Goal: Find specific page/section: Find specific page/section

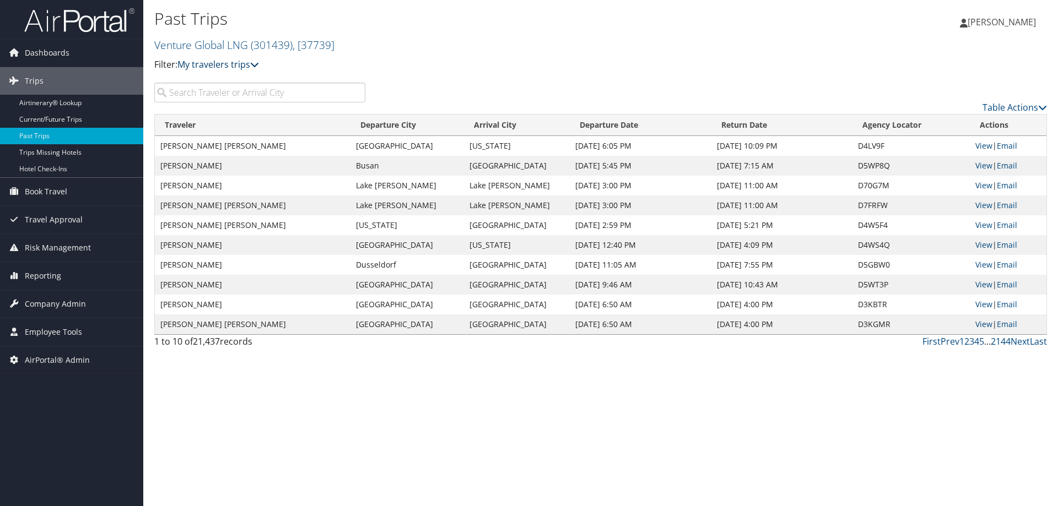
click at [258, 64] on icon at bounding box center [254, 64] width 9 height 9
drag, startPoint x: 312, startPoint y: 46, endPoint x: 299, endPoint y: 51, distance: 13.4
click at [312, 46] on span ", [ 37739 ]" at bounding box center [314, 44] width 42 height 15
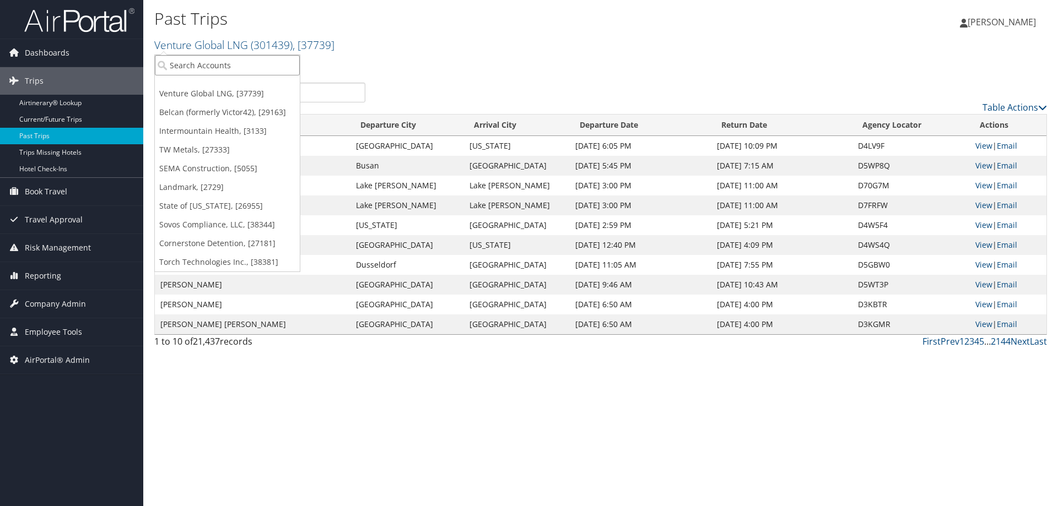
click at [217, 68] on input "search" at bounding box center [227, 65] width 145 height 20
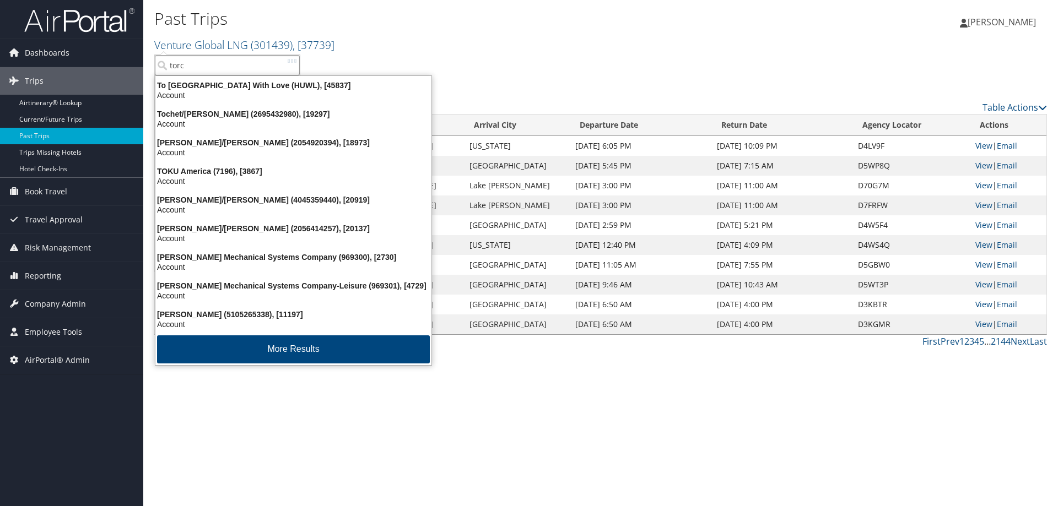
type input "torch"
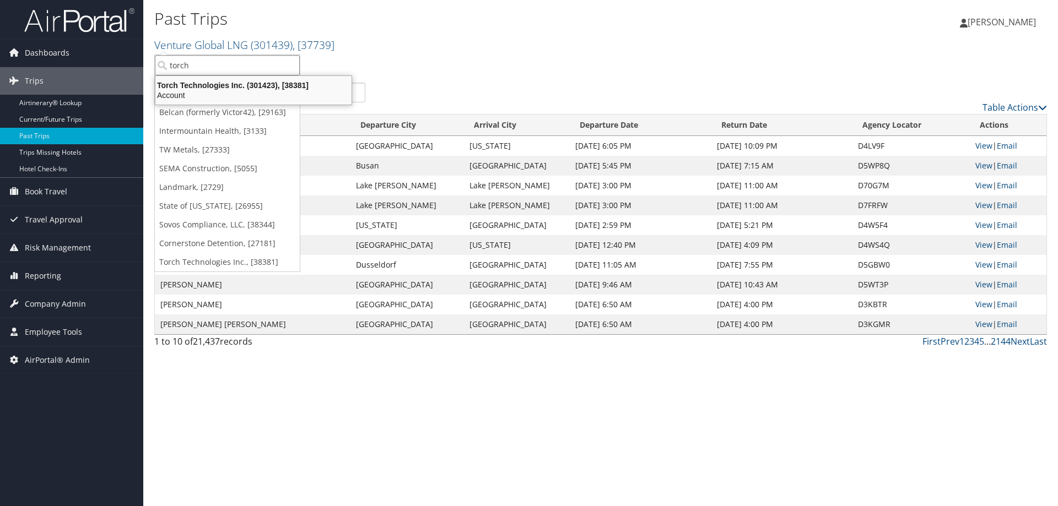
click at [223, 87] on div "Torch Technologies Inc. (301423), [38381]" at bounding box center [253, 85] width 209 height 10
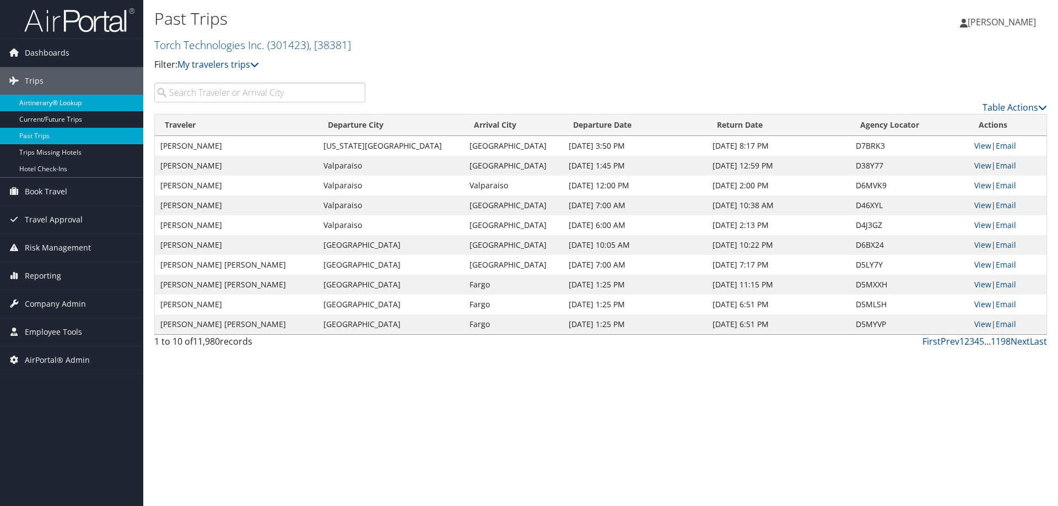
click at [77, 105] on link "Airtinerary® Lookup" at bounding box center [71, 103] width 143 height 17
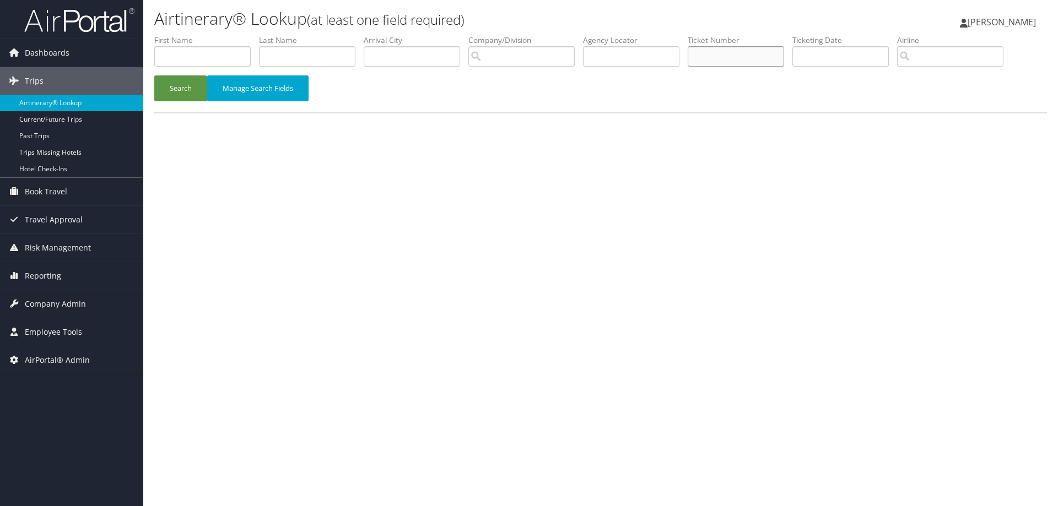
click at [712, 59] on input "text" at bounding box center [736, 56] width 96 height 20
click at [597, 57] on input "text" at bounding box center [631, 56] width 96 height 20
click at [154, 75] on button "Search" at bounding box center [180, 88] width 53 height 26
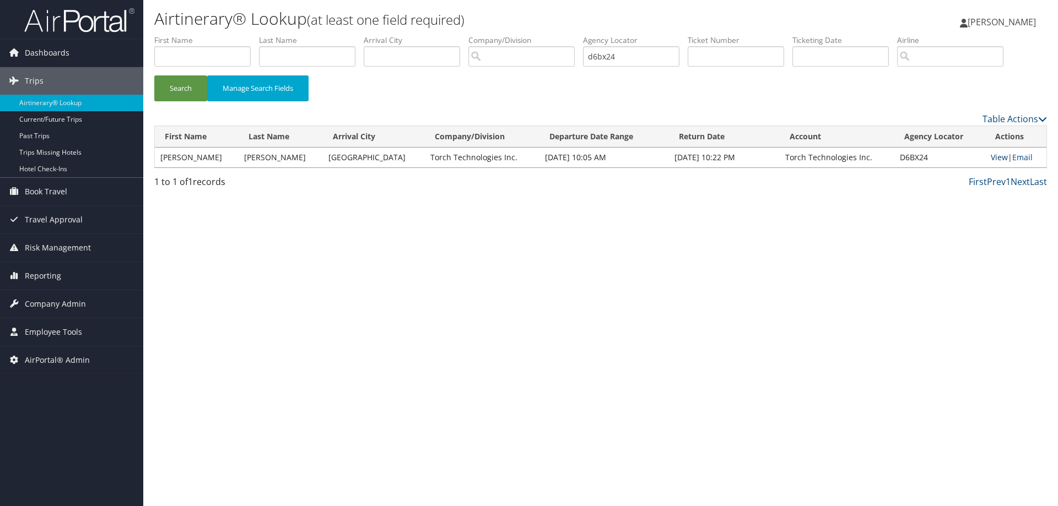
click at [991, 156] on link "View" at bounding box center [999, 157] width 17 height 10
drag, startPoint x: 624, startPoint y: 58, endPoint x: 579, endPoint y: 57, distance: 45.2
click at [579, 35] on ul "First Name Last Name Departure City Arrival City Company/Division Airport/City …" at bounding box center [600, 35] width 893 height 0
click at [154, 75] on button "Search" at bounding box center [180, 88] width 53 height 26
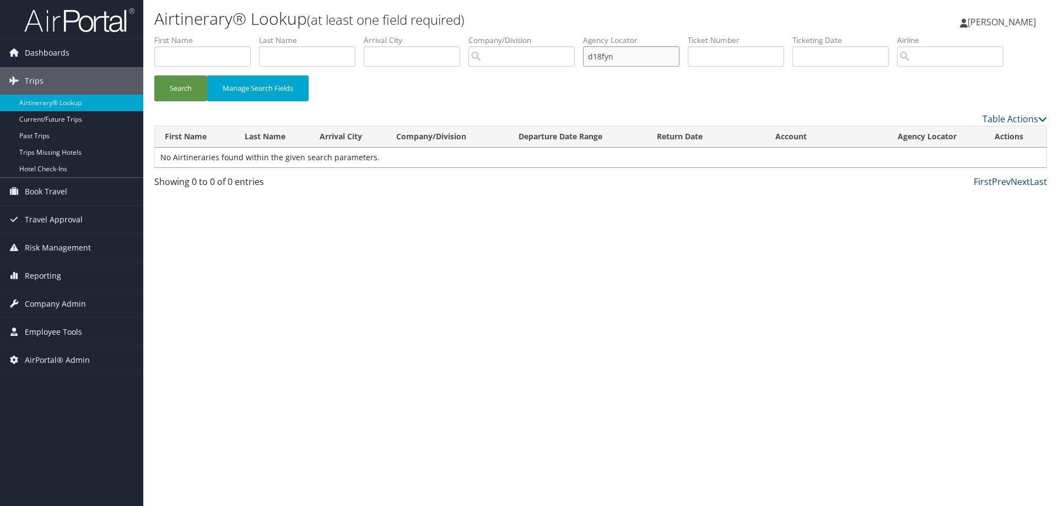
drag, startPoint x: 625, startPoint y: 58, endPoint x: 595, endPoint y: 53, distance: 30.6
click at [595, 53] on input "d18fyn" at bounding box center [631, 56] width 96 height 20
type input "d18gyn"
click at [154, 75] on button "Search" at bounding box center [180, 88] width 53 height 26
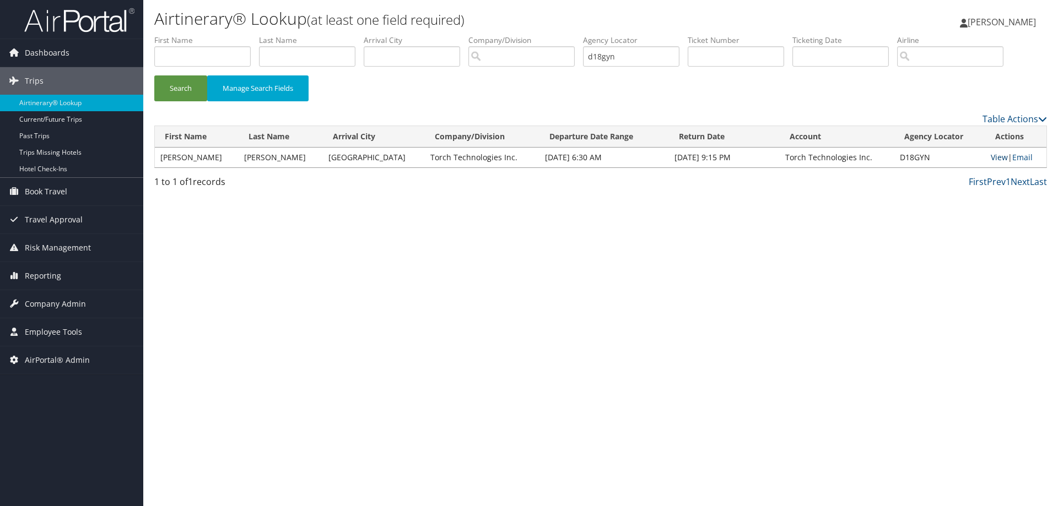
click at [991, 156] on link "View" at bounding box center [999, 157] width 17 height 10
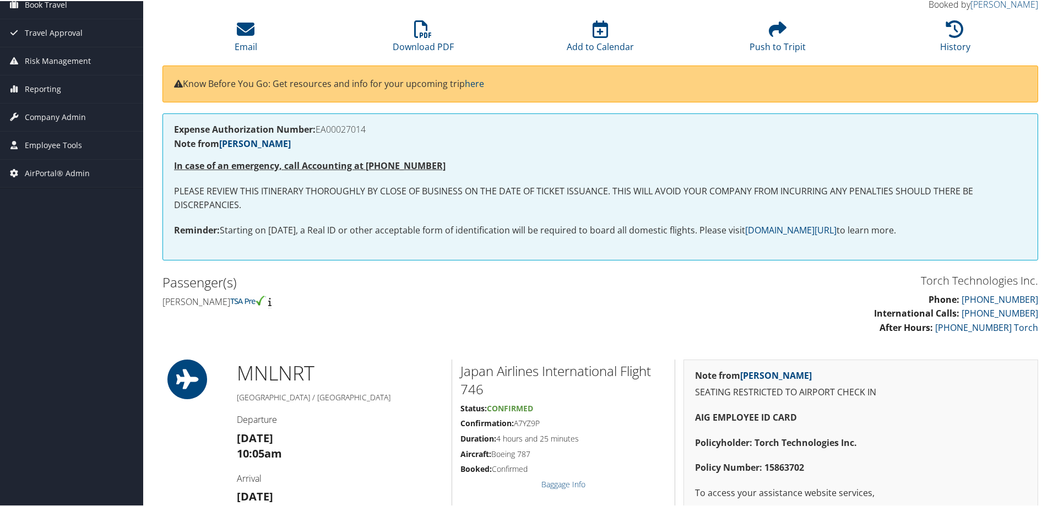
scroll to position [220, 0]
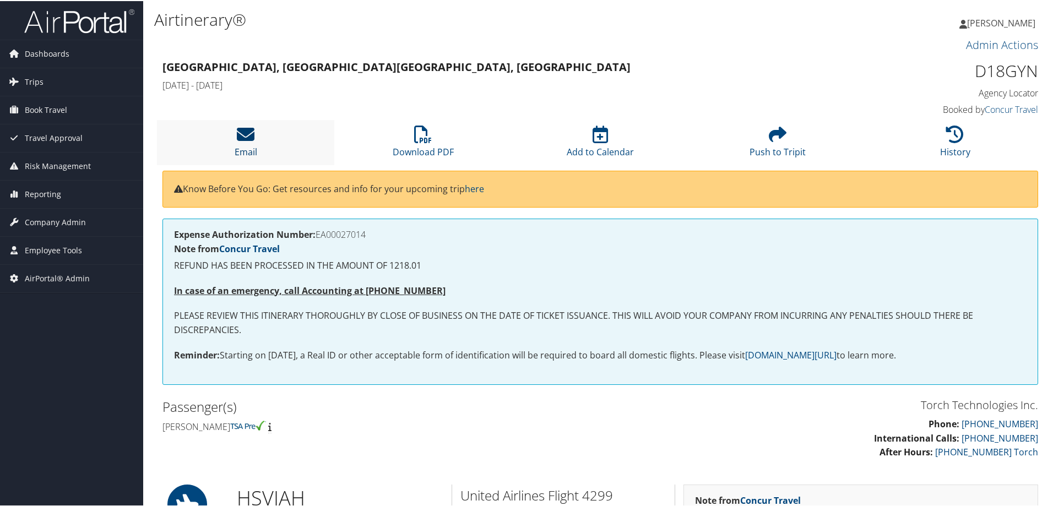
click at [247, 142] on icon at bounding box center [246, 134] width 18 height 18
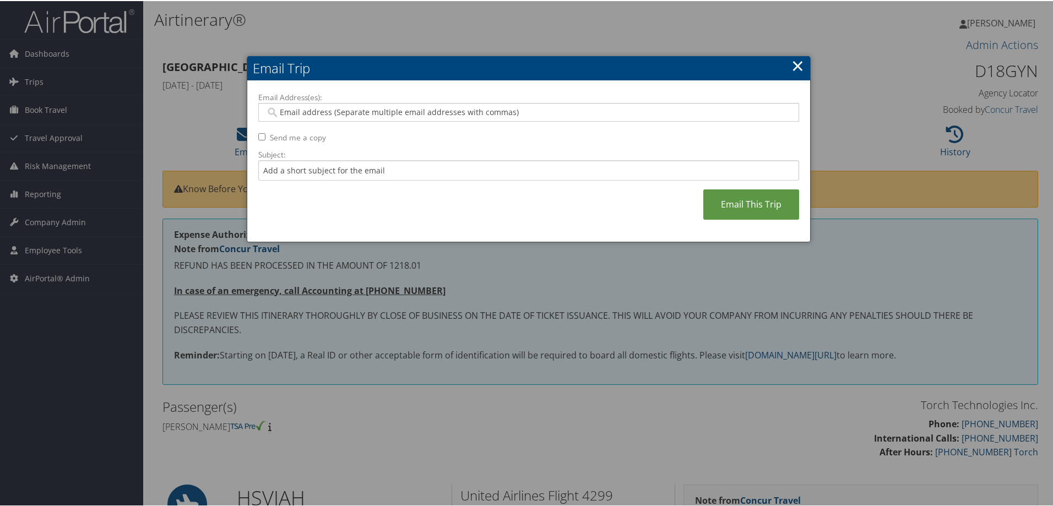
click at [282, 112] on input "Email Address(es):" at bounding box center [529, 111] width 526 height 11
drag, startPoint x: 417, startPoint y: 113, endPoint x: 245, endPoint y: 19, distance: 196.2
click at [322, 80] on div "Email Address(es): [PERSON_NAME][EMAIL_ADDRESS][PERSON_NAME] Send me a copy Sub…" at bounding box center [528, 160] width 563 height 161
type input "[PERSON_NAME][EMAIL_ADDRESS][PERSON_NAME]"
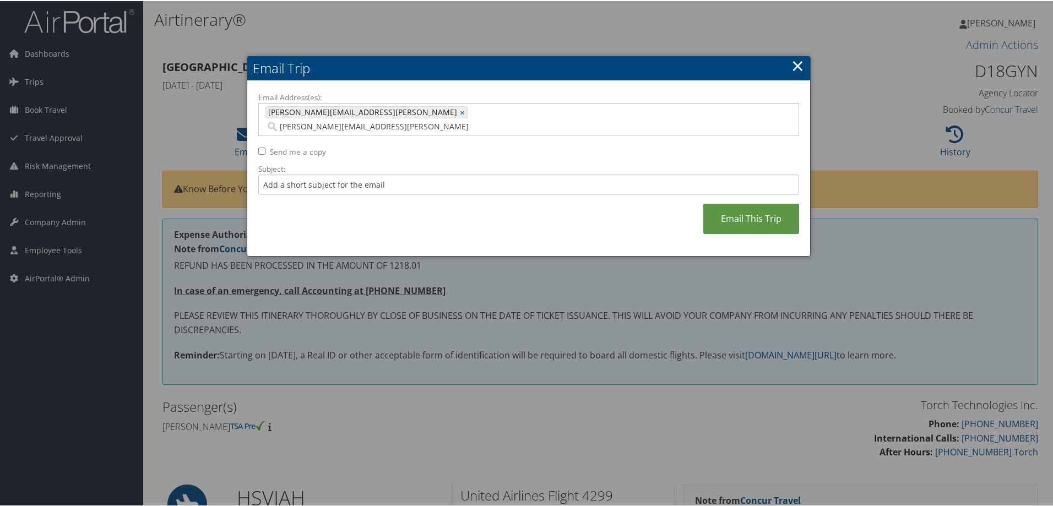
type input "[PERSON_NAME][EMAIL_ADDRESS][PERSON_NAME]"
